Goal: Task Accomplishment & Management: Use online tool/utility

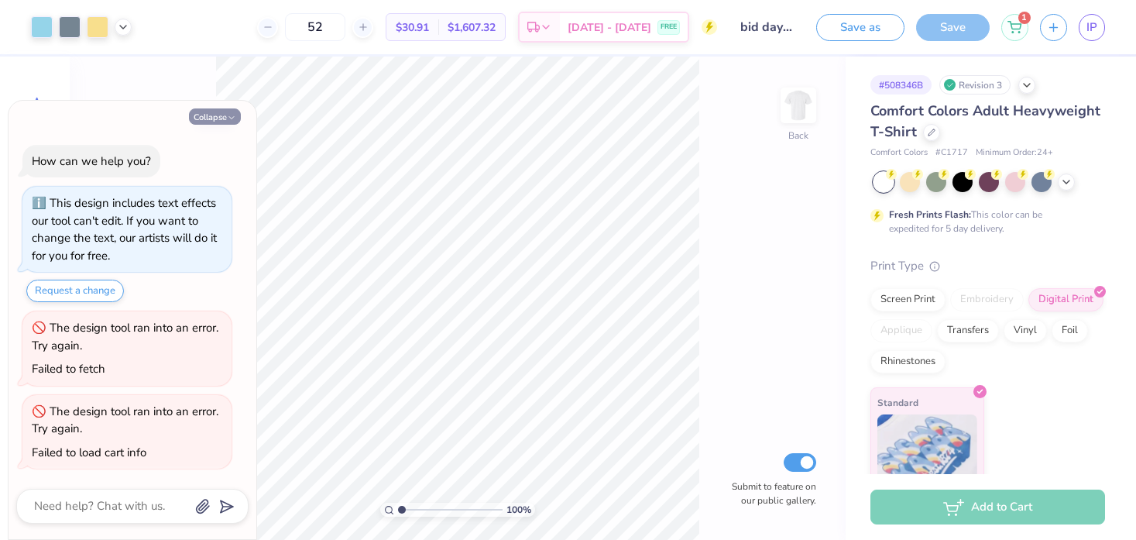
click at [217, 112] on button "Collapse" at bounding box center [215, 116] width 52 height 16
type textarea "x"
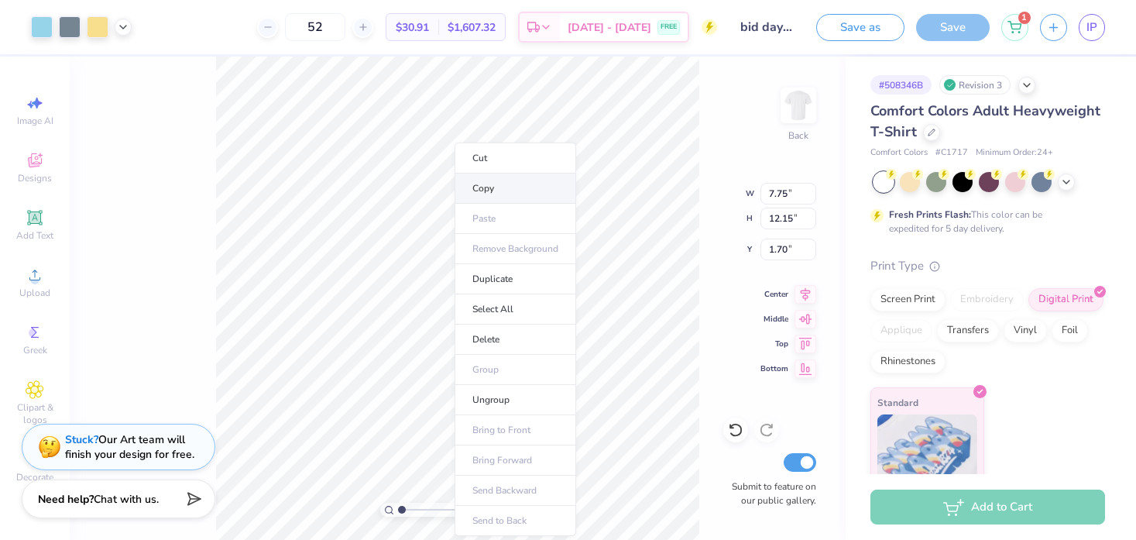
click at [485, 192] on li "Copy" at bounding box center [515, 188] width 122 height 30
click at [485, 188] on li "Copy" at bounding box center [510, 188] width 122 height 30
click at [201, 348] on div "100 % Back W 7.75 7.75 " H 12.15 12.15 " Y 1.70 1.70 " Center Middle Top Bottom…" at bounding box center [458, 298] width 776 height 483
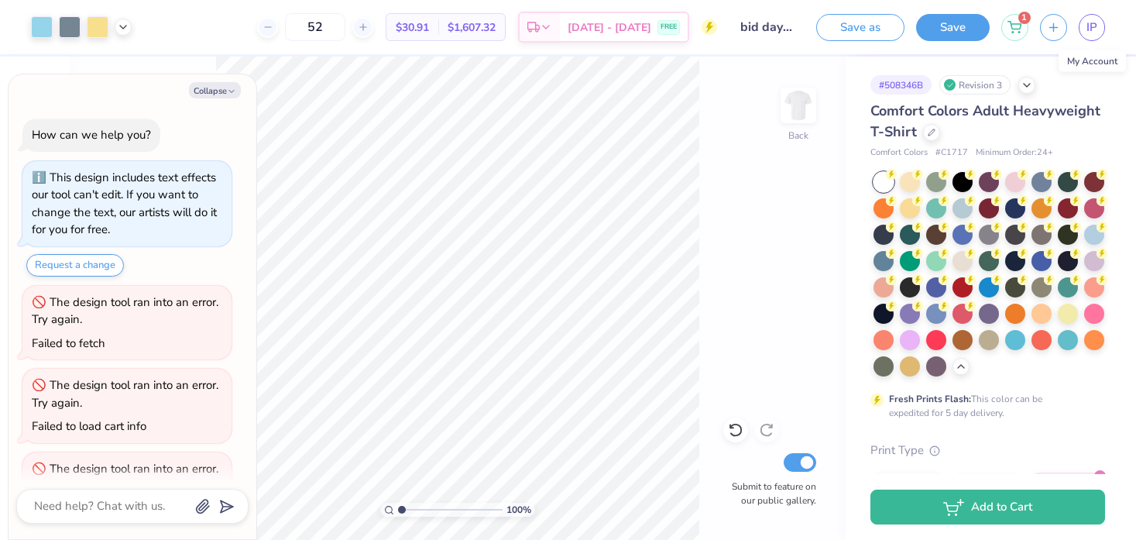
scroll to position [57, 0]
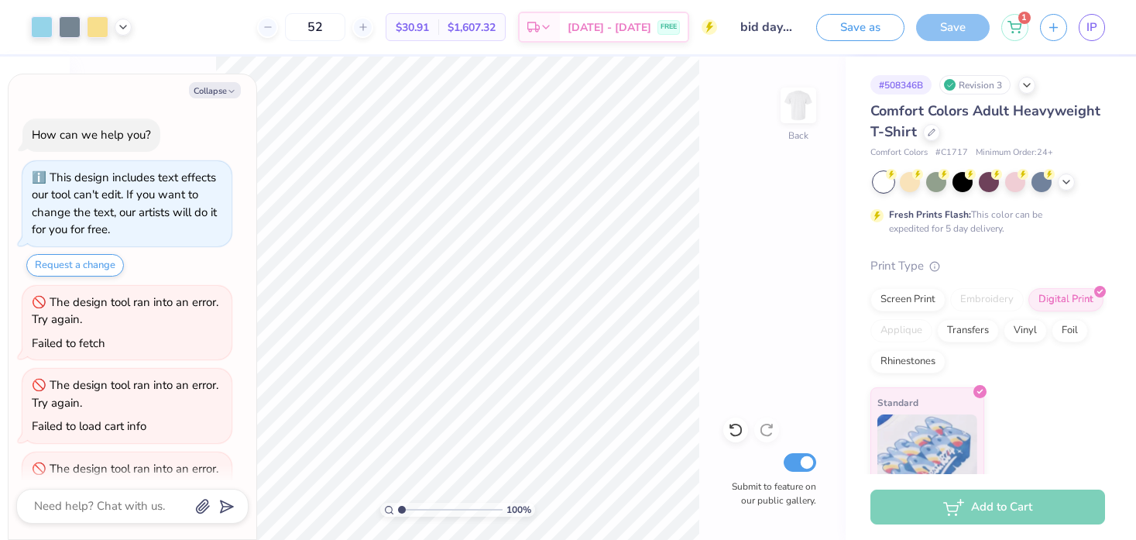
scroll to position [57, 0]
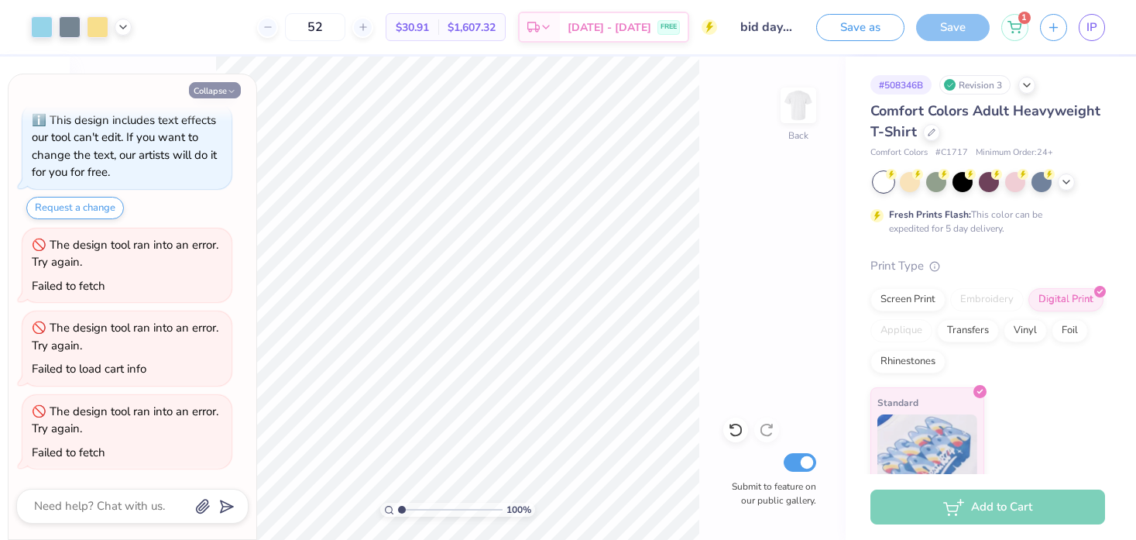
click at [237, 94] on button "Collapse" at bounding box center [215, 90] width 52 height 16
type textarea "x"
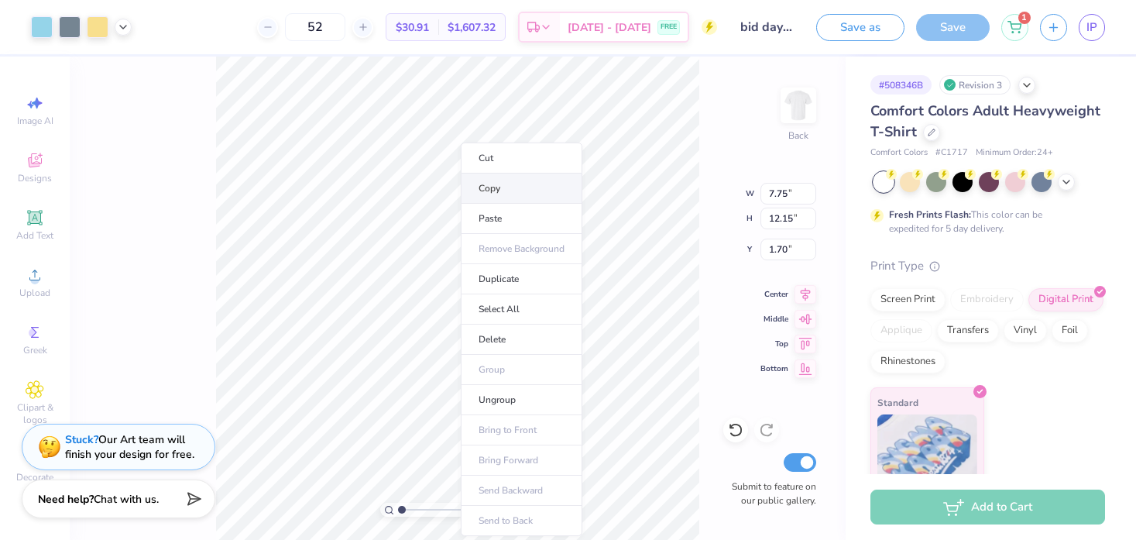
click at [495, 190] on li "Copy" at bounding box center [522, 188] width 122 height 30
click at [947, 0] on html "Art colors 52 $30.91 Per Item $1,607.32 Total Est. Delivery [DATE] - [DATE] FRE…" at bounding box center [568, 270] width 1136 height 540
